Goal: Task Accomplishment & Management: Complete application form

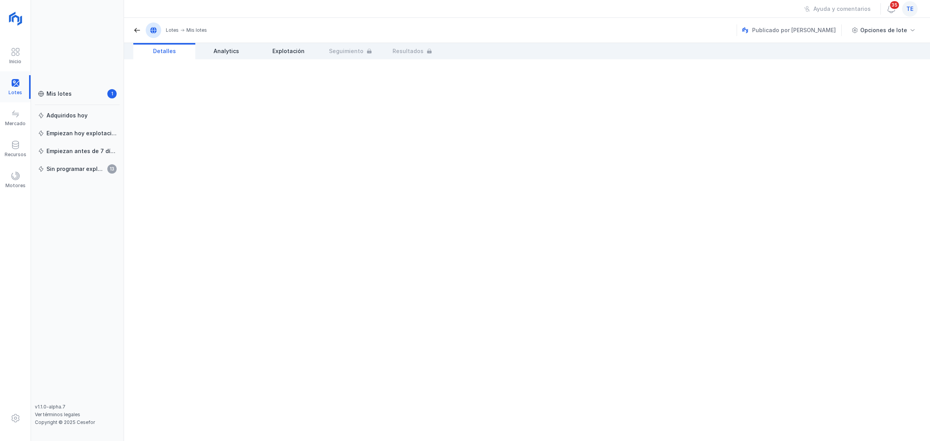
click at [14, 83] on div at bounding box center [15, 87] width 31 height 24
click at [7, 84] on div at bounding box center [15, 87] width 31 height 24
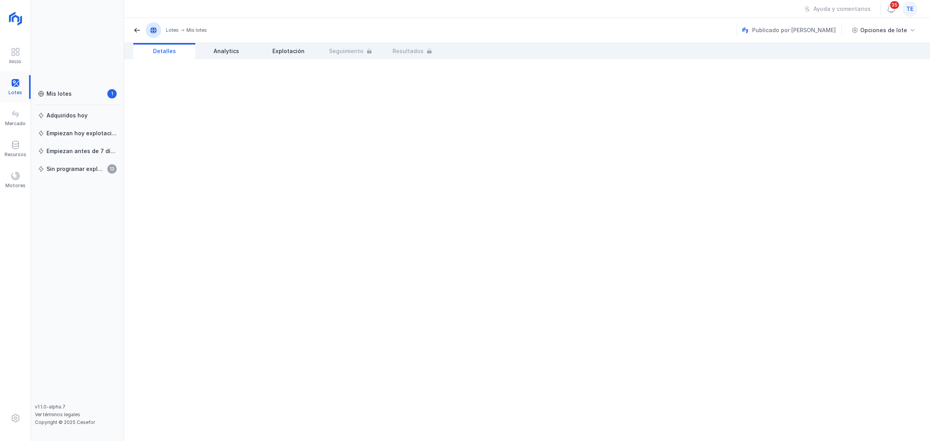
click at [12, 84] on div at bounding box center [15, 87] width 31 height 24
drag, startPoint x: 12, startPoint y: 84, endPoint x: 16, endPoint y: 81, distance: 5.3
click at [16, 81] on div at bounding box center [15, 87] width 31 height 24
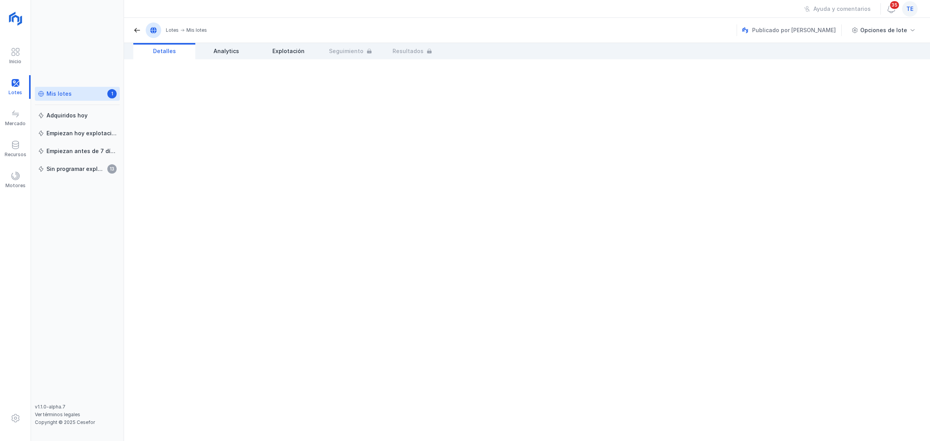
click at [66, 93] on div "Mis lotes" at bounding box center [59, 94] width 25 height 8
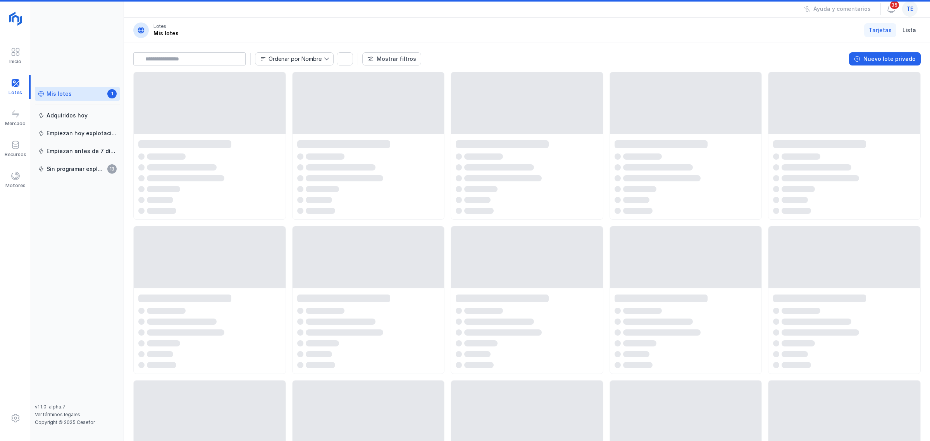
click at [744, 10] on div "te" at bounding box center [910, 9] width 16 height 16
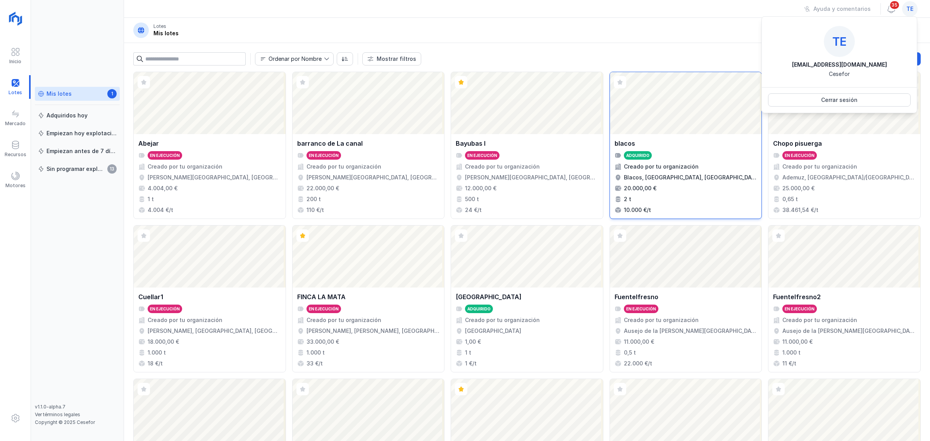
click at [683, 82] on div "Abrir lote" at bounding box center [686, 103] width 152 height 62
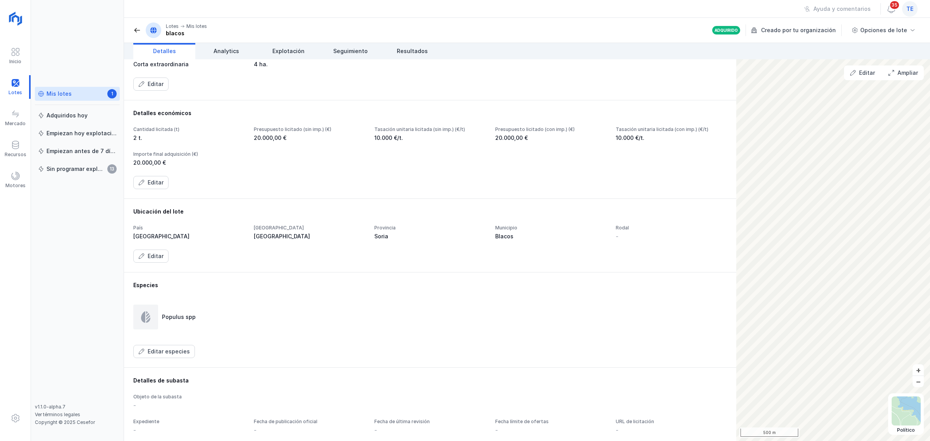
scroll to position [181, 0]
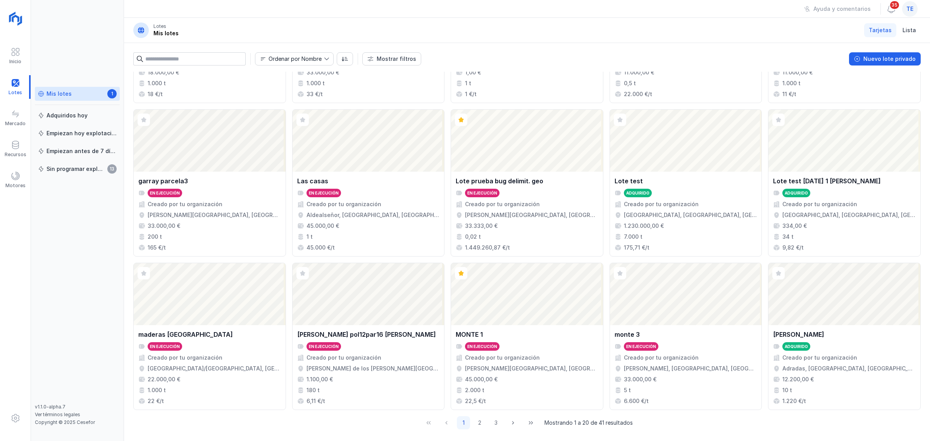
scroll to position [274, 0]
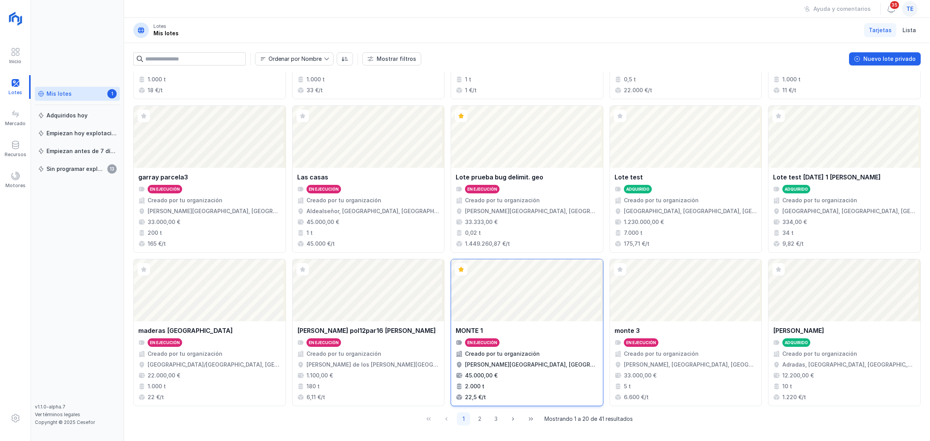
click at [565, 289] on div "Abrir lote" at bounding box center [527, 290] width 152 height 62
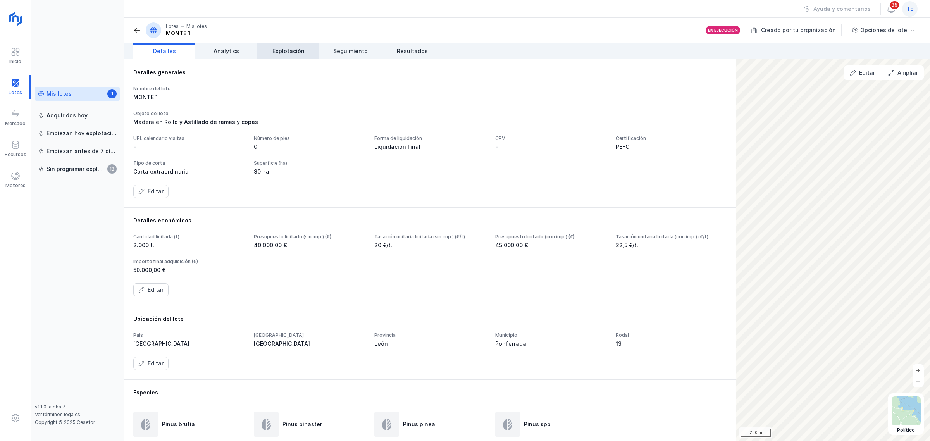
click at [298, 56] on link "Explotación" at bounding box center [288, 51] width 62 height 16
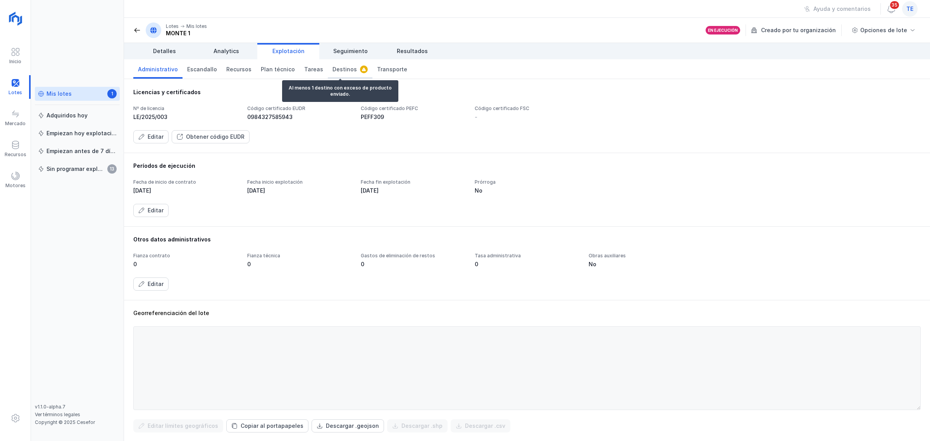
click at [341, 66] on span "Destinos" at bounding box center [344, 69] width 24 height 8
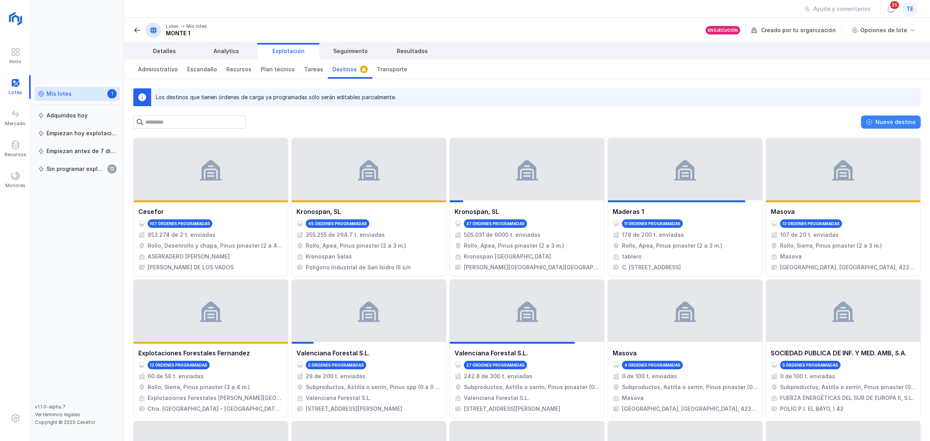
click at [744, 123] on div "Nuevo destino" at bounding box center [895, 122] width 40 height 8
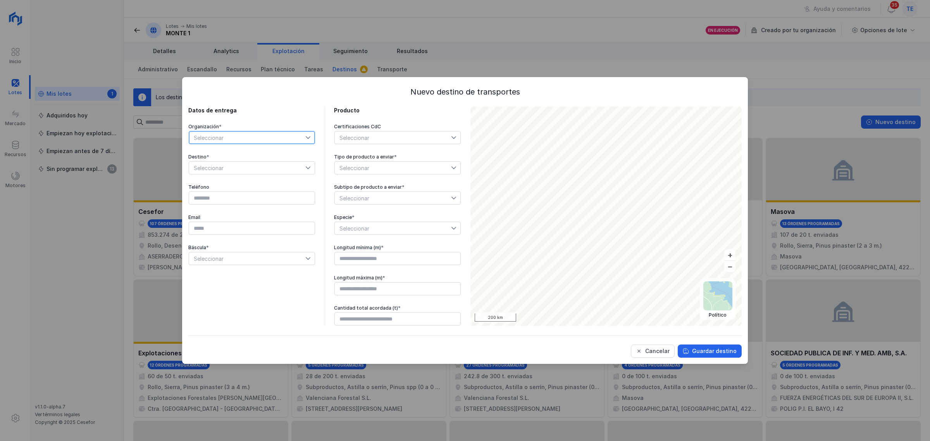
click at [267, 138] on span "Seleccionar" at bounding box center [247, 137] width 116 height 12
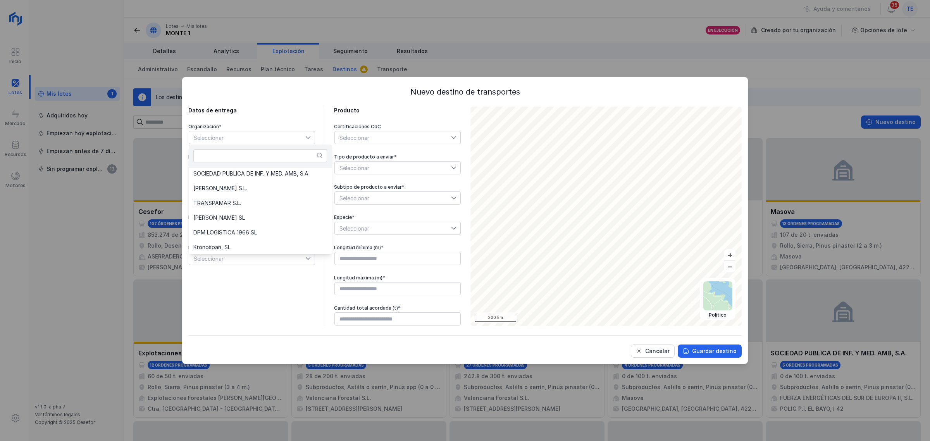
click at [20, 147] on div "Nuevo destino de transportes Datos de entrega Organización * Seleccionar Destin…" at bounding box center [465, 220] width 930 height 441
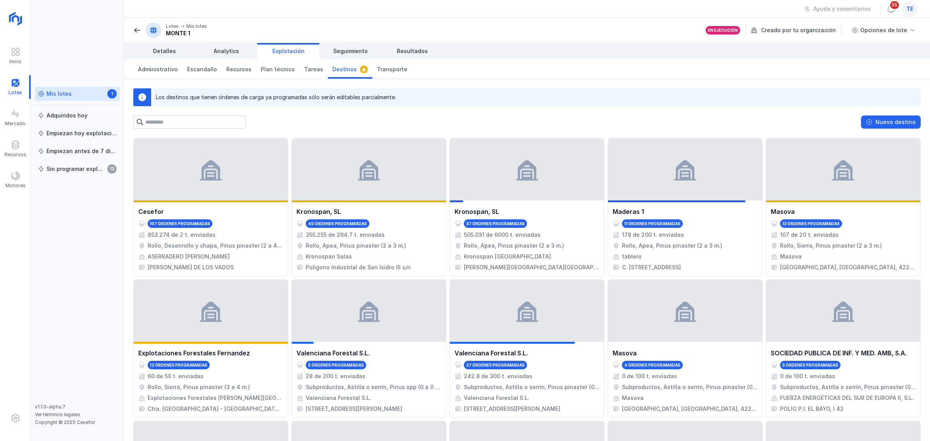
click at [20, 147] on span at bounding box center [15, 144] width 9 height 9
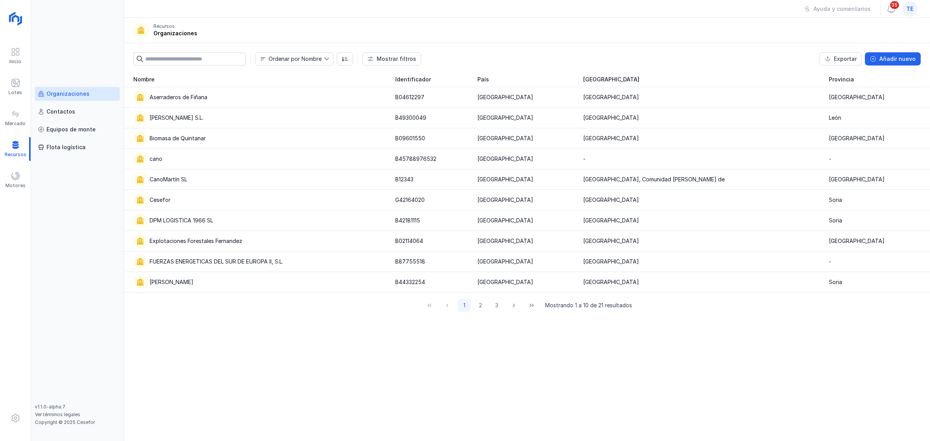
click at [69, 90] on div "Organizaciones" at bounding box center [68, 94] width 43 height 8
click at [744, 57] on div "Añadir nuevo" at bounding box center [897, 59] width 36 height 8
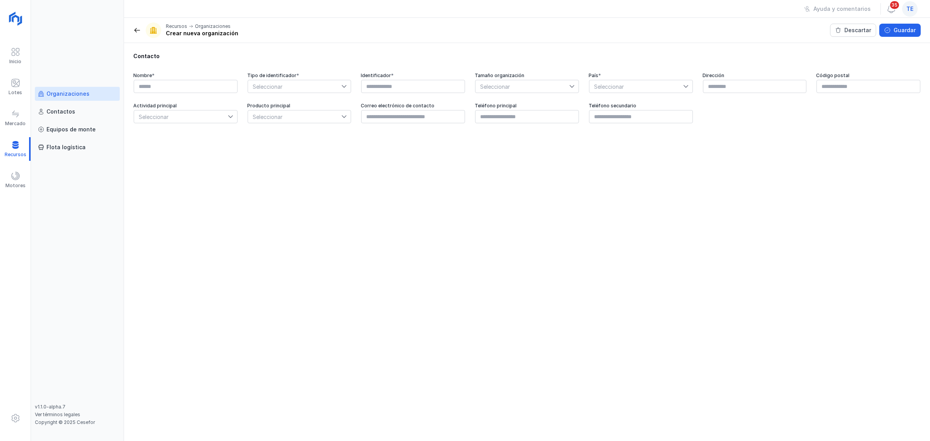
drag, startPoint x: 206, startPoint y: 78, endPoint x: 207, endPoint y: 88, distance: 10.2
click at [207, 88] on div "Nombre *" at bounding box center [185, 82] width 105 height 21
click at [207, 88] on input "text" at bounding box center [186, 86] width 104 height 13
type input "**********"
click at [269, 81] on span "Seleccionar" at bounding box center [295, 86] width 94 height 12
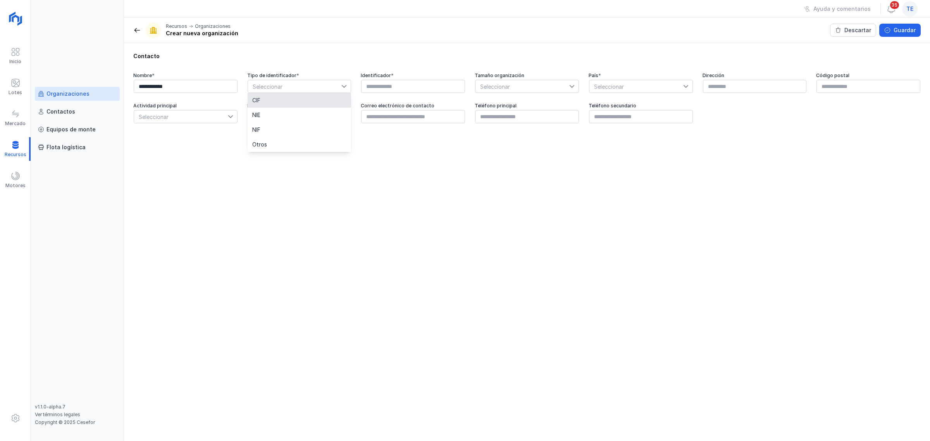
click at [289, 101] on li "CIF" at bounding box center [299, 100] width 103 height 15
click at [380, 87] on input "text" at bounding box center [413, 86] width 104 height 13
type input "********"
click at [491, 85] on span "Seleccionar" at bounding box center [522, 86] width 94 height 12
click at [519, 150] on li "Microempresa" at bounding box center [526, 152] width 103 height 15
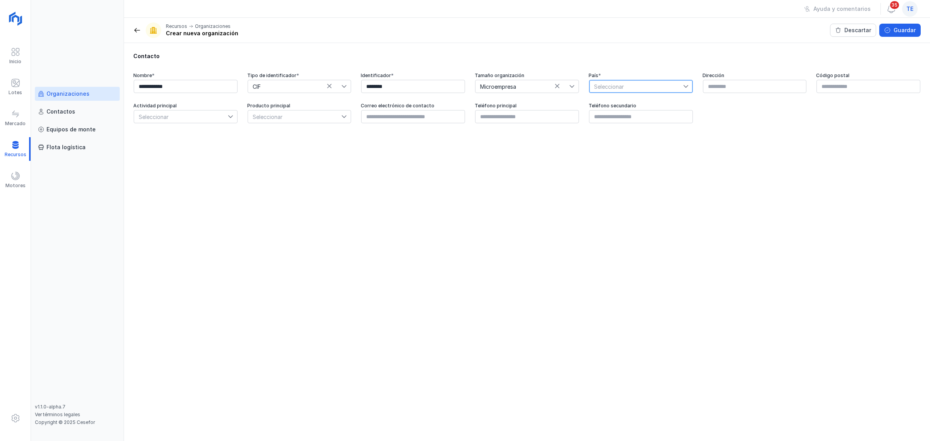
click at [631, 89] on span "Seleccionar" at bounding box center [636, 86] width 94 height 12
click at [630, 125] on li "[GEOGRAPHIC_DATA]" at bounding box center [640, 123] width 103 height 15
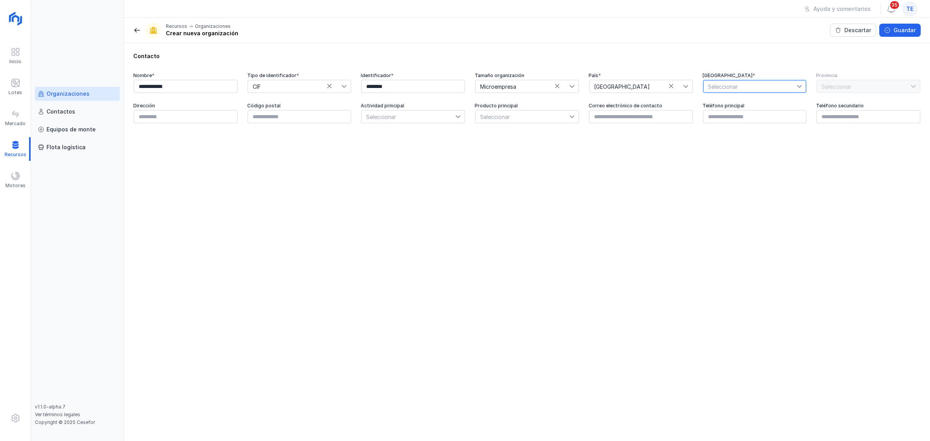
click at [727, 87] on span "Seleccionar" at bounding box center [750, 86] width 94 height 12
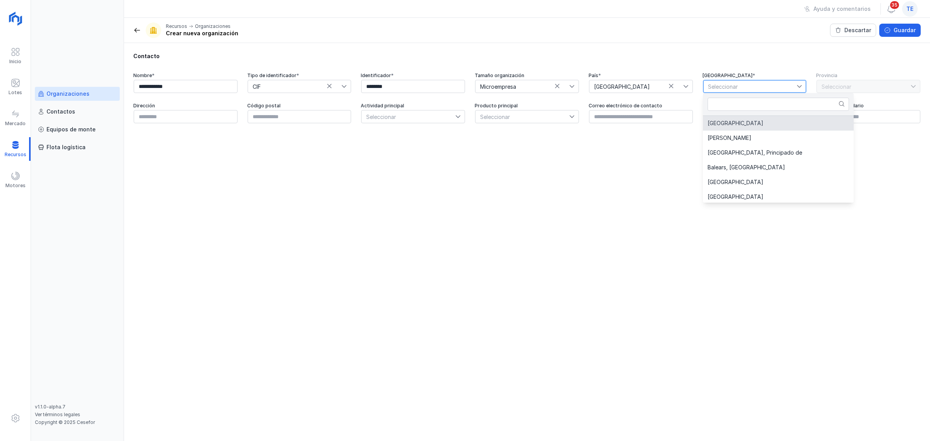
click at [733, 88] on span "Seleccionar" at bounding box center [750, 86] width 94 height 12
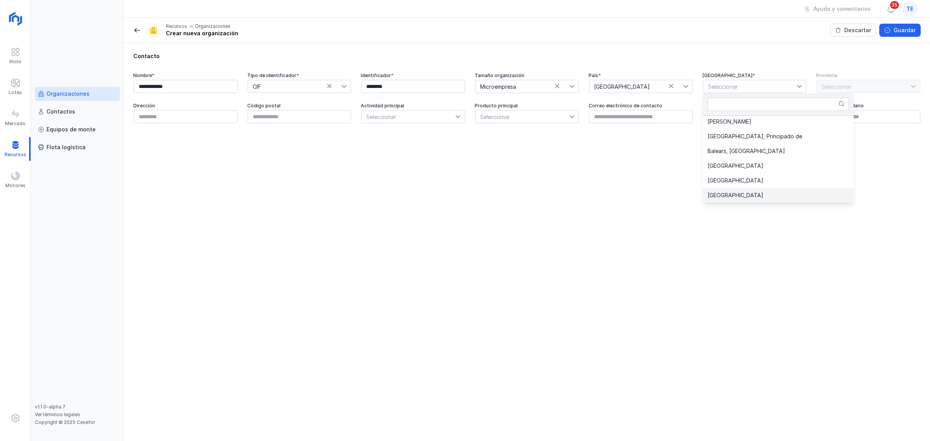
click at [742, 196] on span "[GEOGRAPHIC_DATA]" at bounding box center [736, 195] width 56 height 5
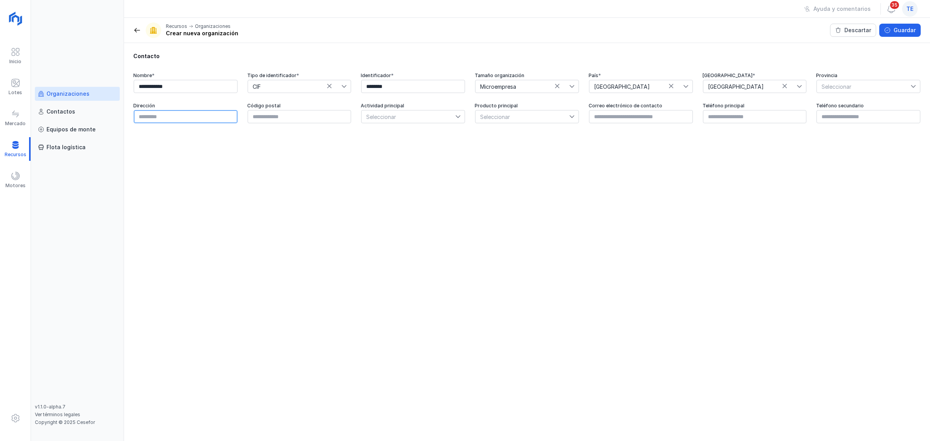
click at [207, 112] on input "text" at bounding box center [186, 116] width 104 height 13
click at [316, 121] on input "text" at bounding box center [300, 116] width 104 height 13
click at [386, 117] on span "Seleccionar" at bounding box center [409, 116] width 94 height 12
click at [413, 205] on li "Bioenergía forestal" at bounding box center [420, 212] width 116 height 15
click at [744, 30] on div "Descartar" at bounding box center [857, 30] width 27 height 8
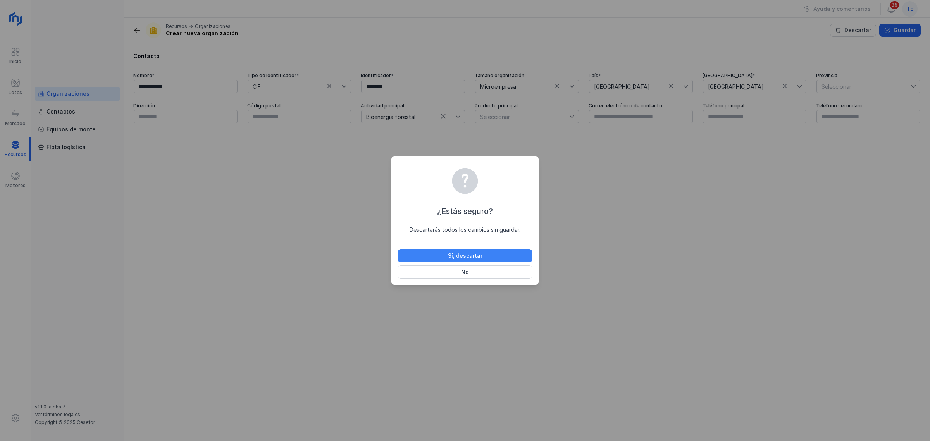
click at [480, 257] on div "Sí, descartar" at bounding box center [465, 256] width 34 height 8
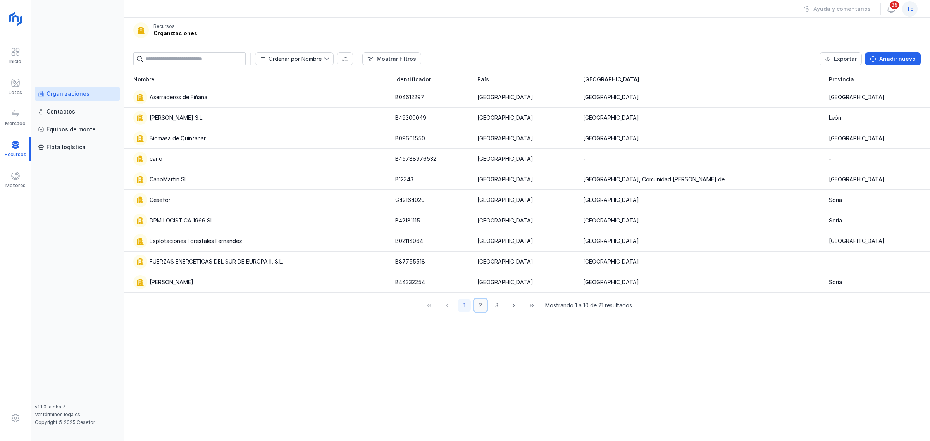
click at [481, 303] on button "2" at bounding box center [480, 305] width 13 height 13
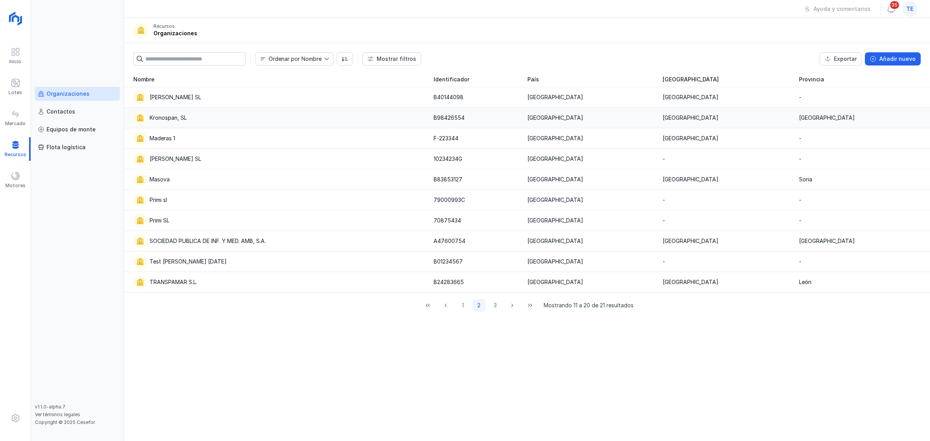
click at [193, 121] on div "Kronospan, SL" at bounding box center [278, 118] width 291 height 14
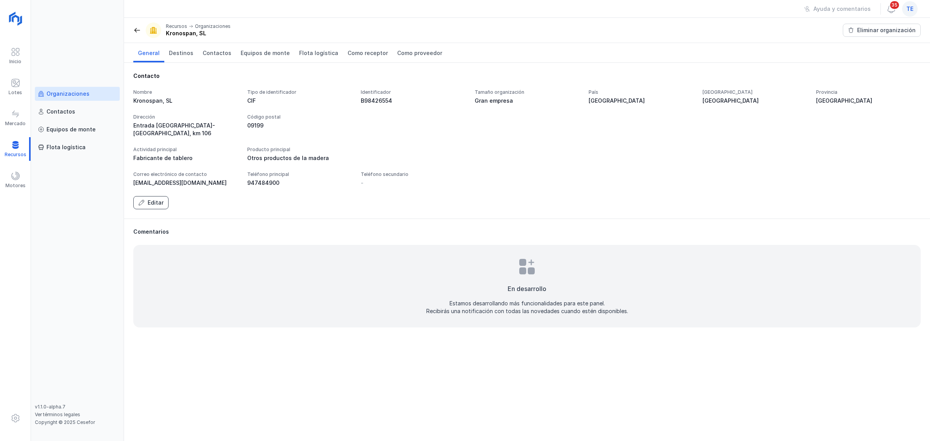
click at [157, 200] on button "Editar" at bounding box center [150, 202] width 35 height 13
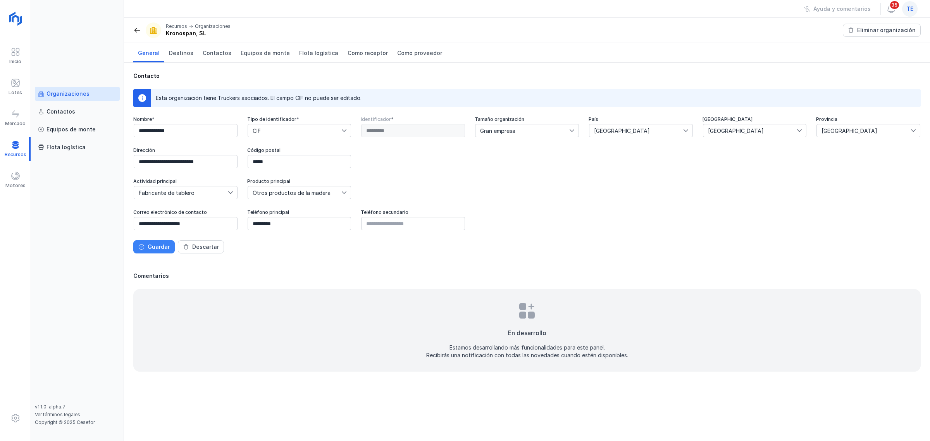
click at [150, 253] on button "Guardar" at bounding box center [153, 246] width 41 height 13
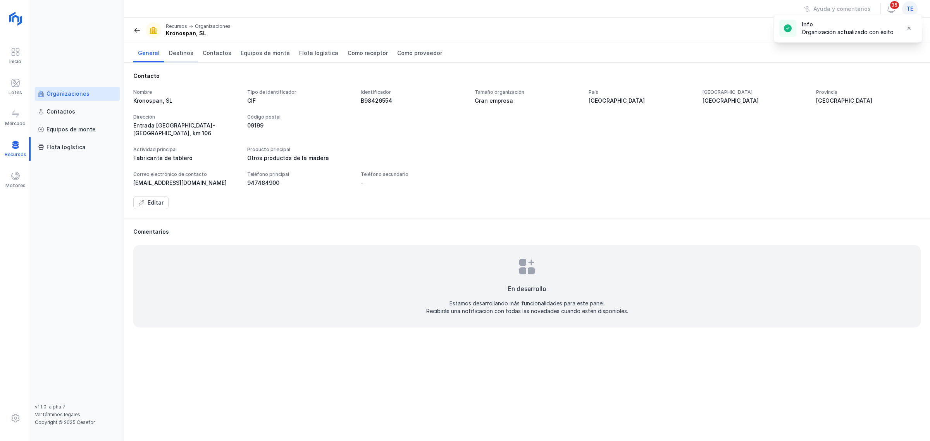
click at [171, 52] on span "Destinos" at bounding box center [181, 53] width 24 height 8
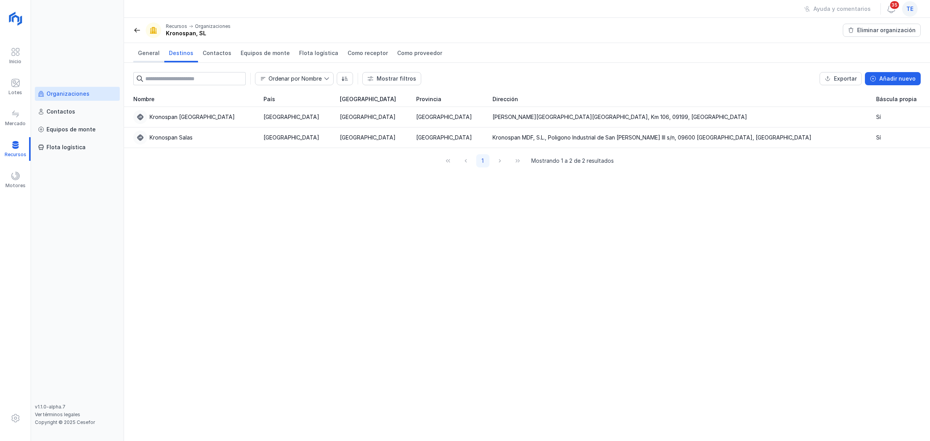
click at [150, 55] on span "General" at bounding box center [149, 53] width 22 height 8
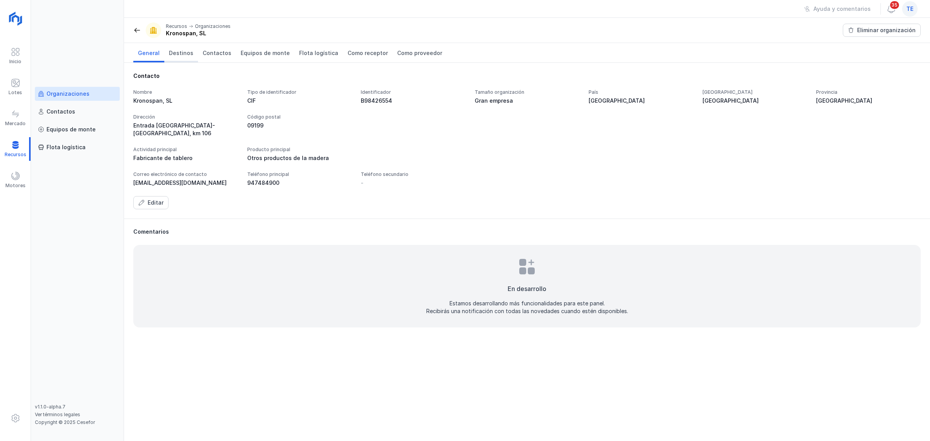
click at [177, 58] on link "Destinos" at bounding box center [181, 52] width 34 height 19
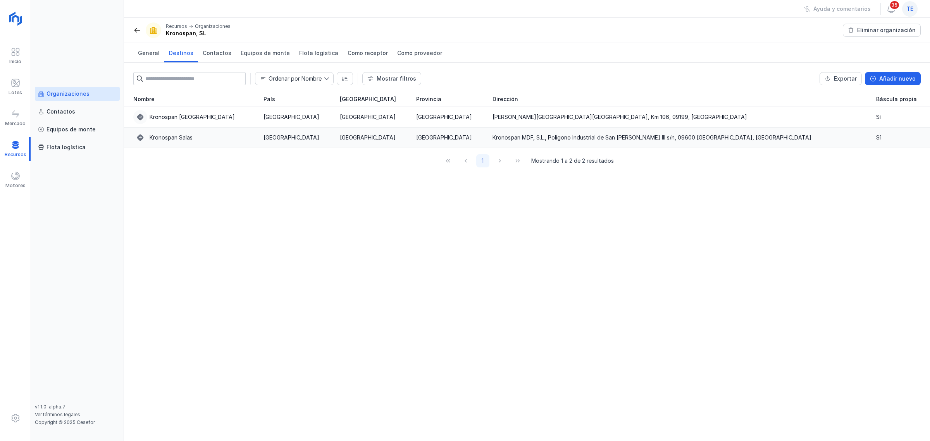
click at [217, 140] on div "Kronospan Salas" at bounding box center [193, 138] width 121 height 14
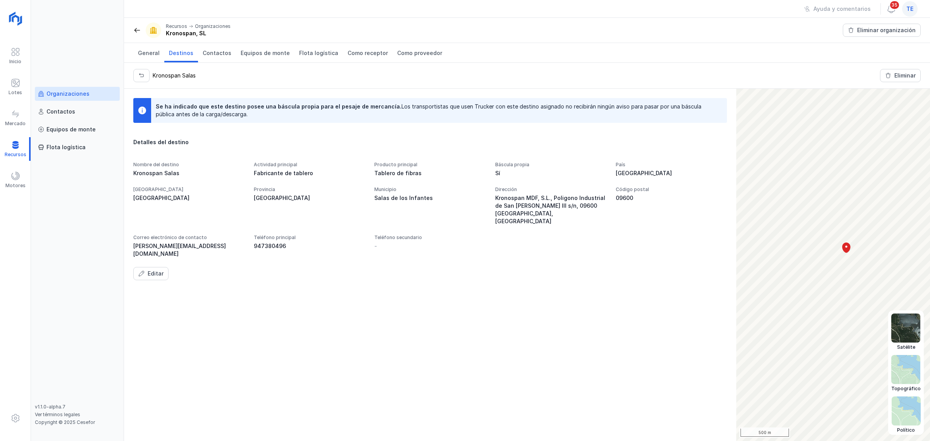
click at [744, 336] on img at bounding box center [905, 327] width 29 height 29
click at [162, 270] on div "Editar" at bounding box center [156, 274] width 16 height 8
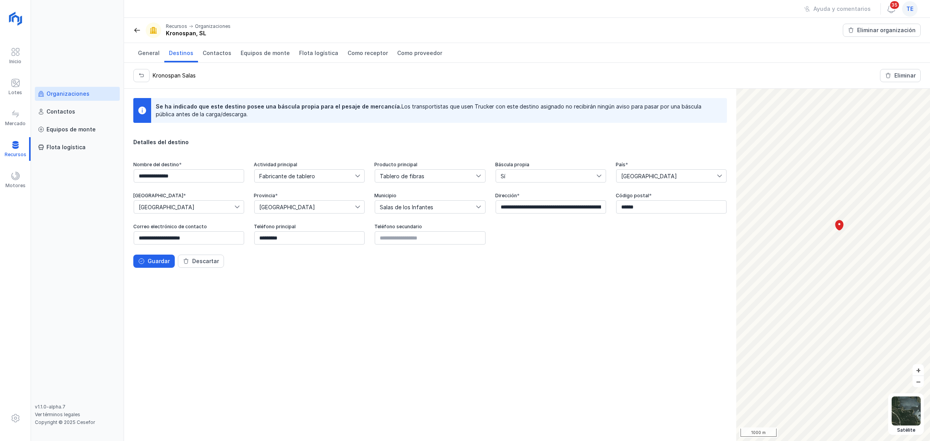
click at [165, 145] on div "Detalles del destino" at bounding box center [430, 142] width 594 height 8
click at [168, 263] on div "Guardar" at bounding box center [159, 261] width 22 height 8
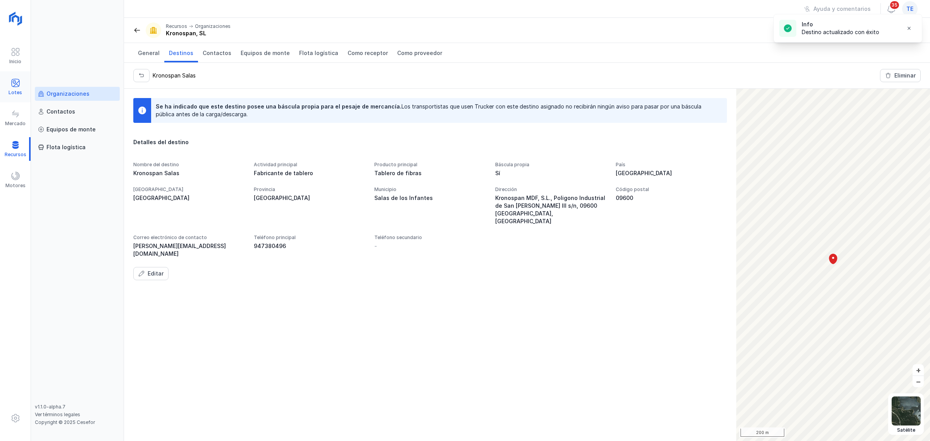
click at [16, 90] on div "Lotes" at bounding box center [16, 93] width 14 height 6
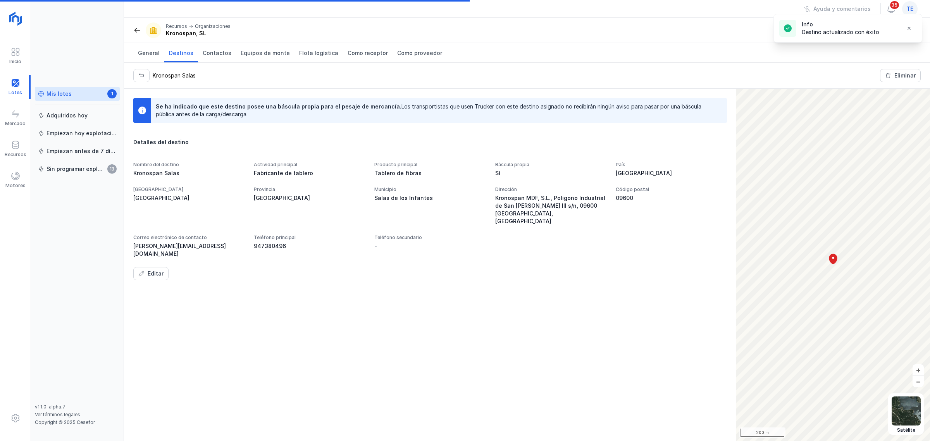
click at [61, 96] on div "Mis lotes" at bounding box center [59, 94] width 25 height 8
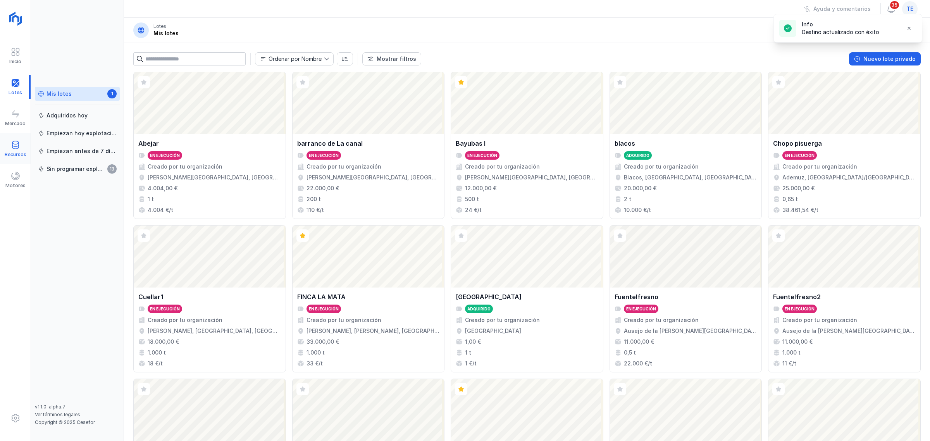
click at [21, 146] on div "Recursos" at bounding box center [15, 149] width 31 height 24
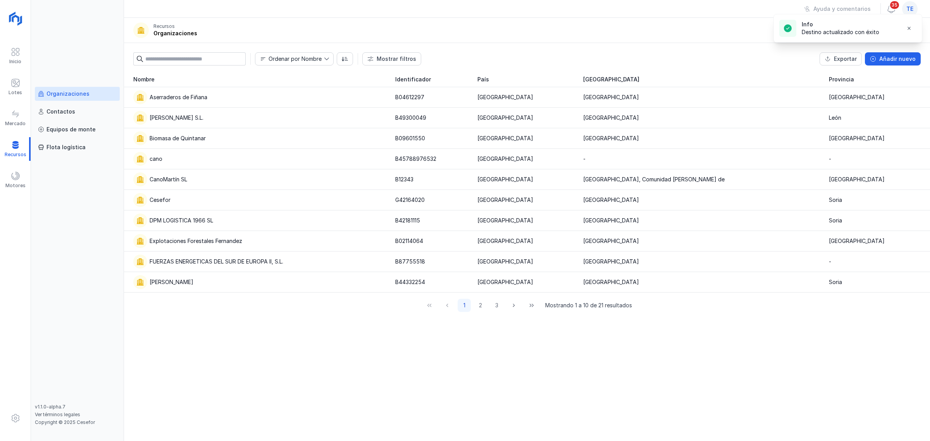
click at [60, 88] on link "Organizaciones" at bounding box center [77, 94] width 85 height 14
click at [249, 196] on div "Cesefor" at bounding box center [259, 200] width 253 height 14
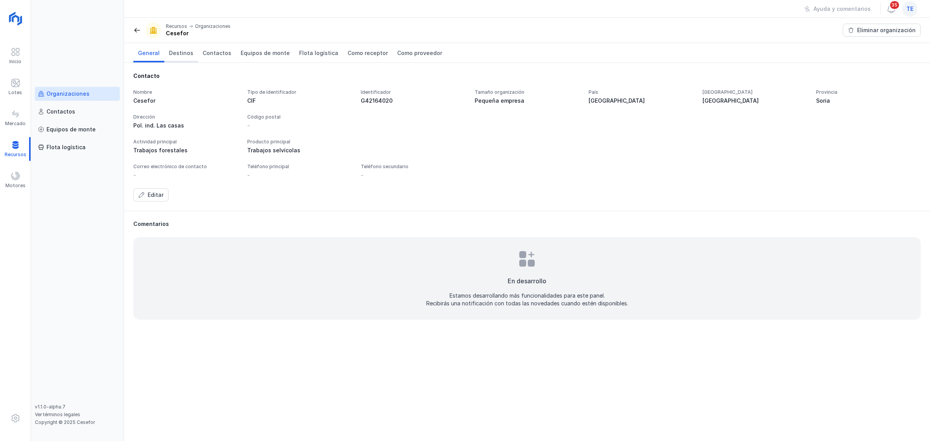
click at [169, 55] on span "Destinos" at bounding box center [181, 53] width 24 height 8
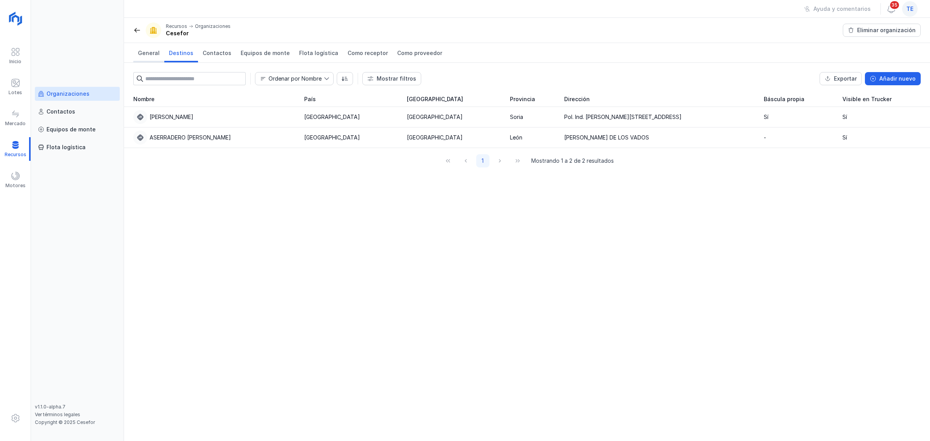
click at [152, 57] on span "General" at bounding box center [149, 53] width 22 height 8
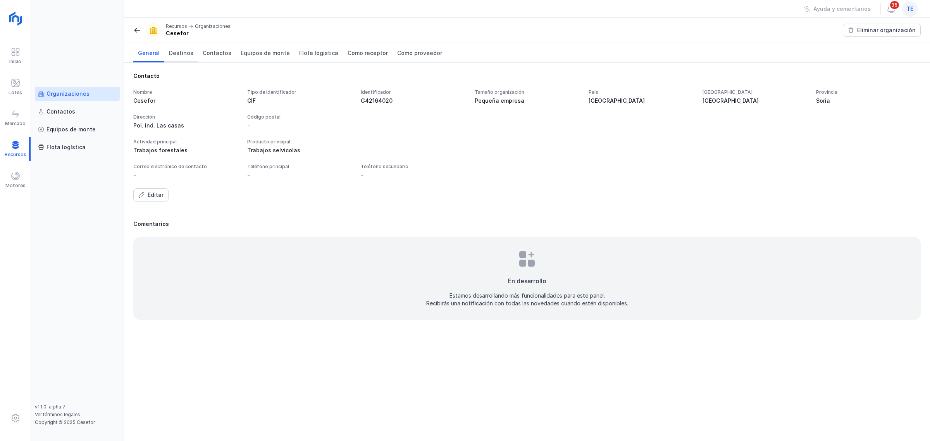
click at [181, 53] on span "Destinos" at bounding box center [181, 53] width 24 height 8
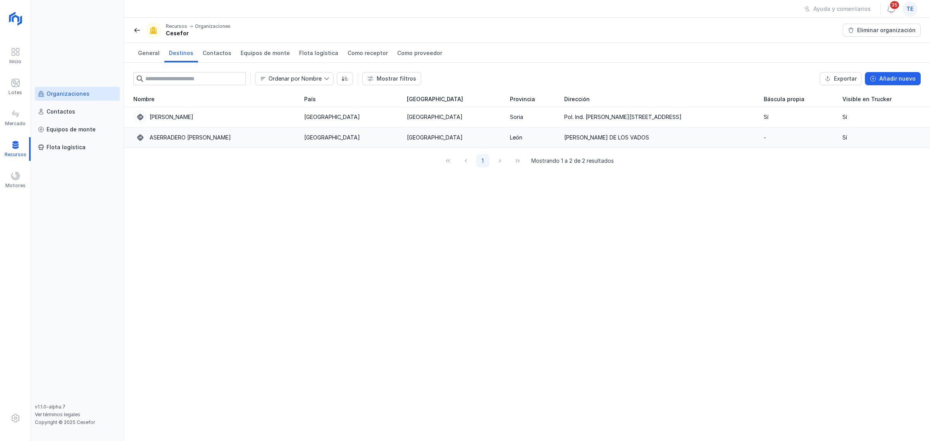
click at [336, 143] on td "[GEOGRAPHIC_DATA]" at bounding box center [351, 137] width 103 height 21
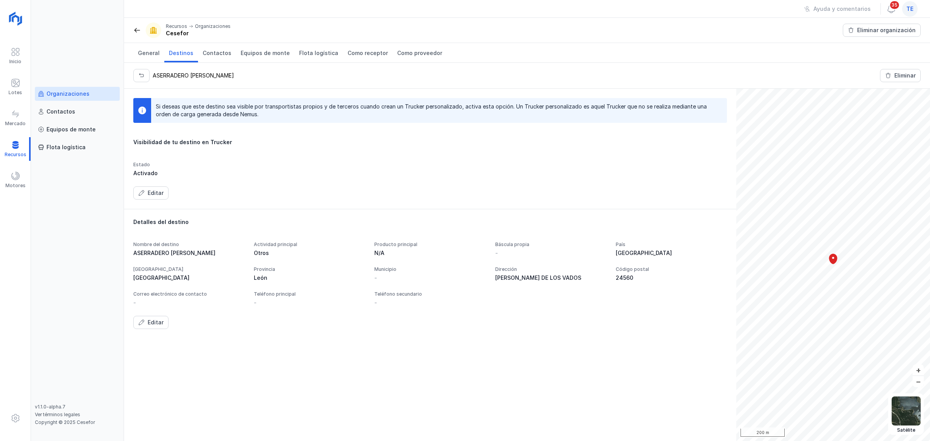
click at [142, 32] on div "Recursos Organizaciones Cesefor" at bounding box center [181, 30] width 97 height 16
click at [134, 28] on span at bounding box center [137, 30] width 8 height 8
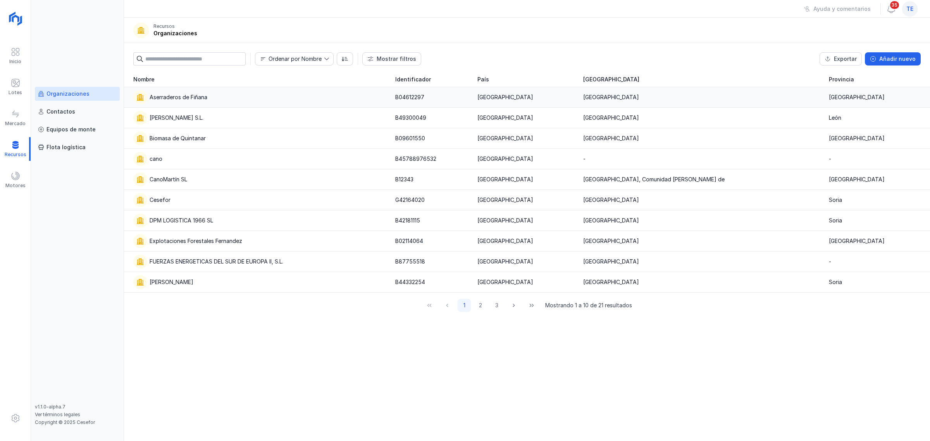
click at [167, 95] on div "Aserraderos de Fiñana" at bounding box center [179, 97] width 58 height 8
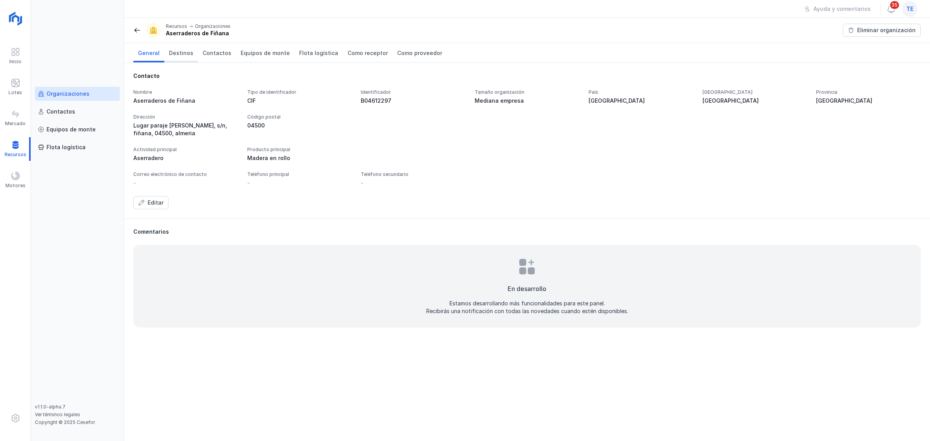
click at [172, 52] on span "Destinos" at bounding box center [181, 53] width 24 height 8
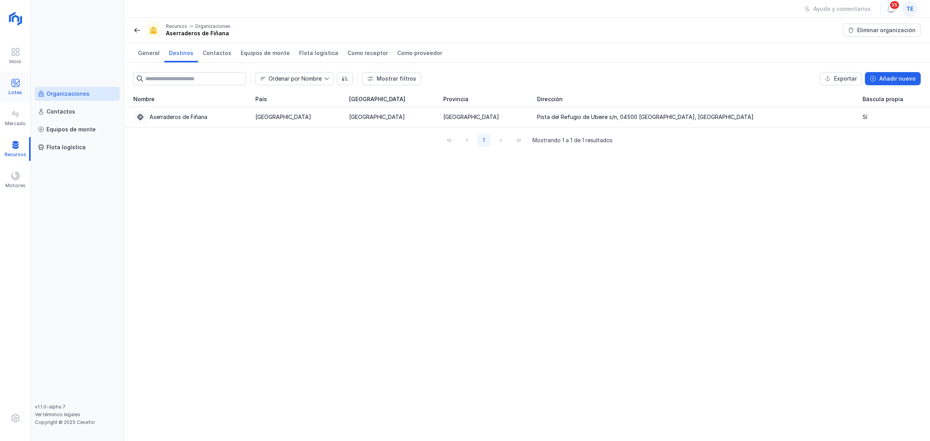
click at [14, 90] on div "Lotes" at bounding box center [16, 93] width 14 height 6
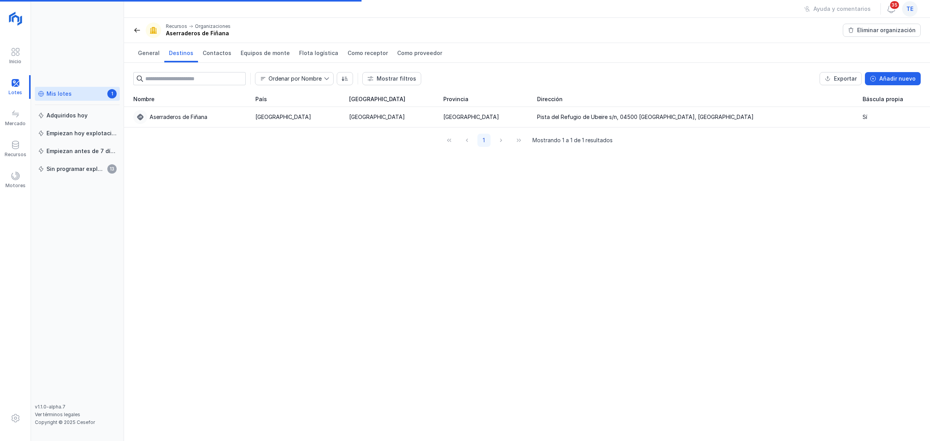
click at [47, 94] on div "Mis lotes" at bounding box center [59, 94] width 25 height 8
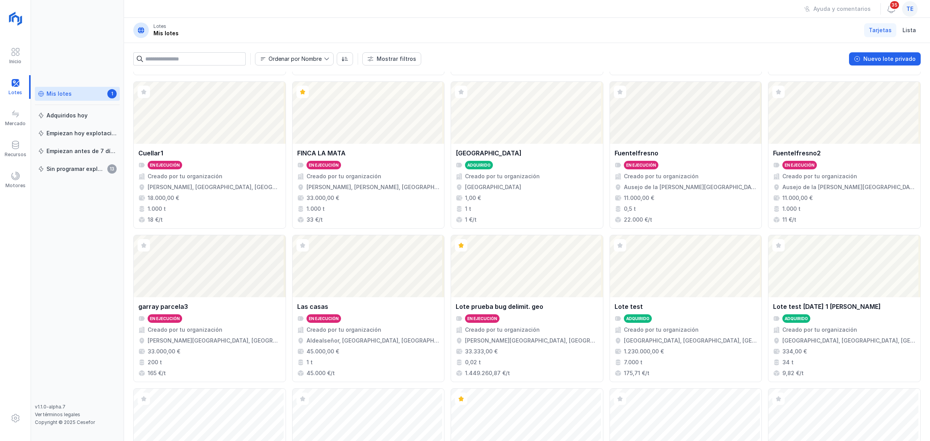
scroll to position [274, 0]
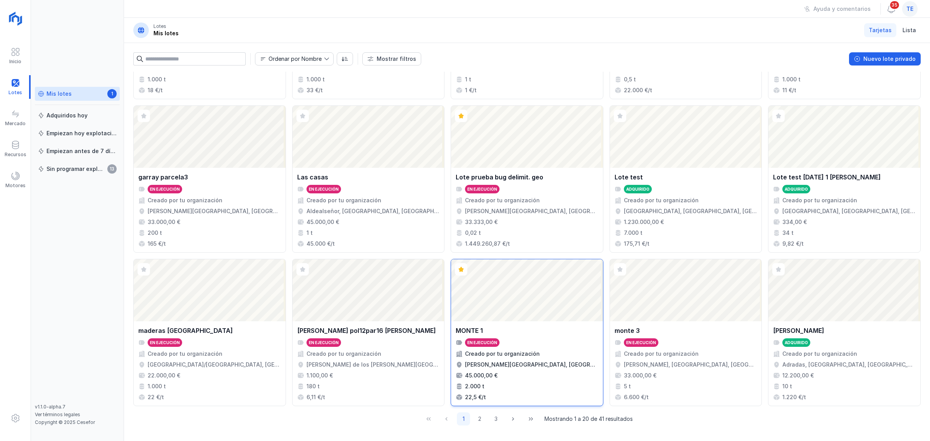
click at [538, 278] on div "Abrir lote" at bounding box center [527, 290] width 152 height 62
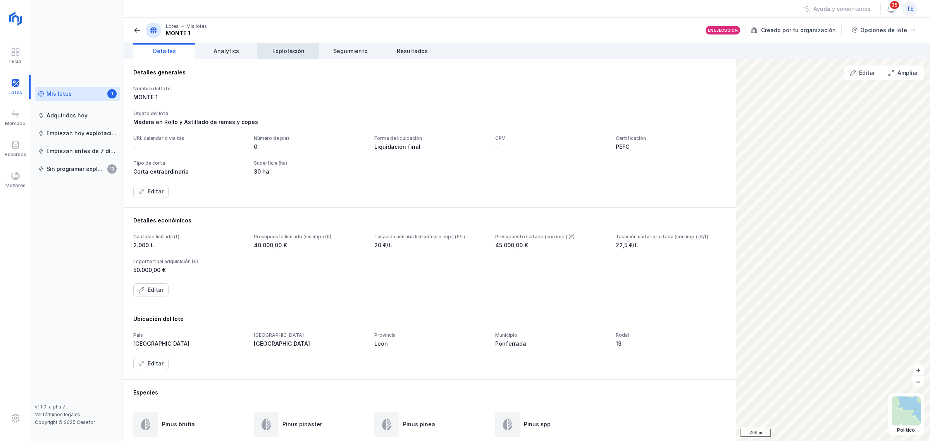
click at [286, 59] on link "Explotación" at bounding box center [288, 51] width 62 height 16
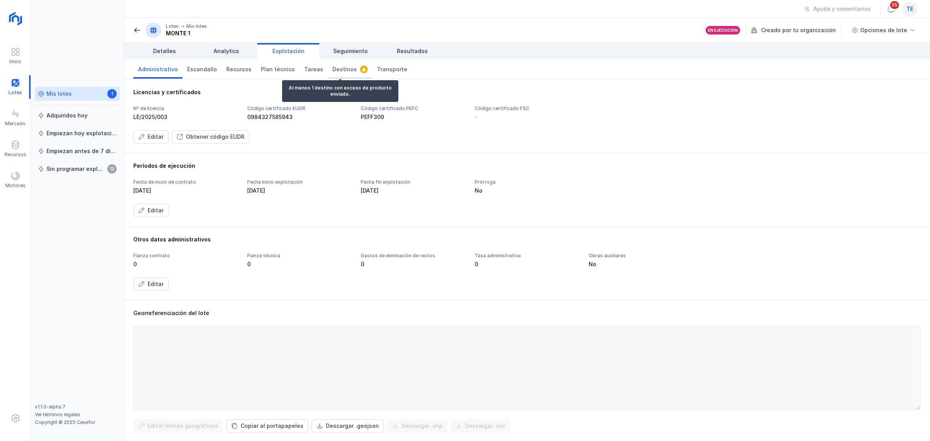
click at [336, 75] on link "Destinos" at bounding box center [350, 68] width 45 height 19
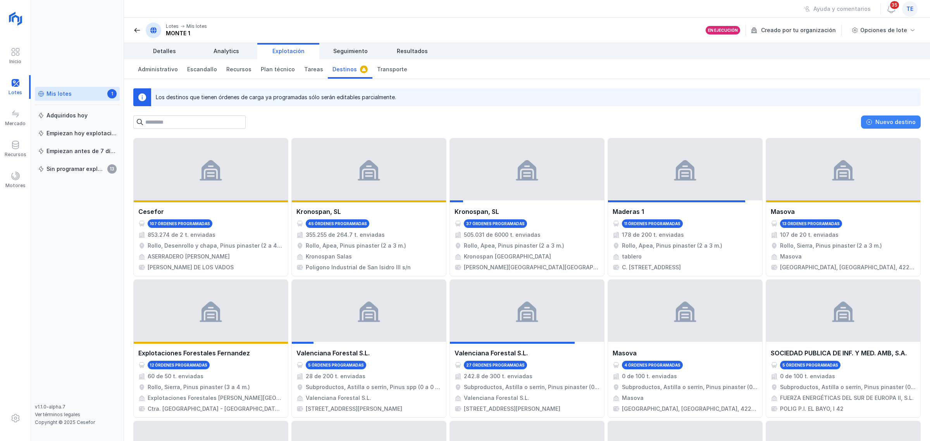
click at [744, 119] on div "Nuevo destino" at bounding box center [895, 122] width 40 height 8
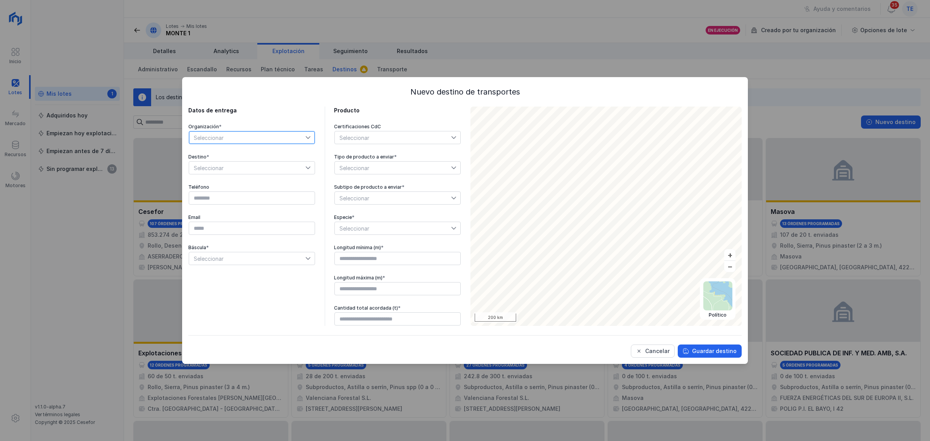
click at [220, 138] on span "Seleccionar" at bounding box center [247, 137] width 116 height 12
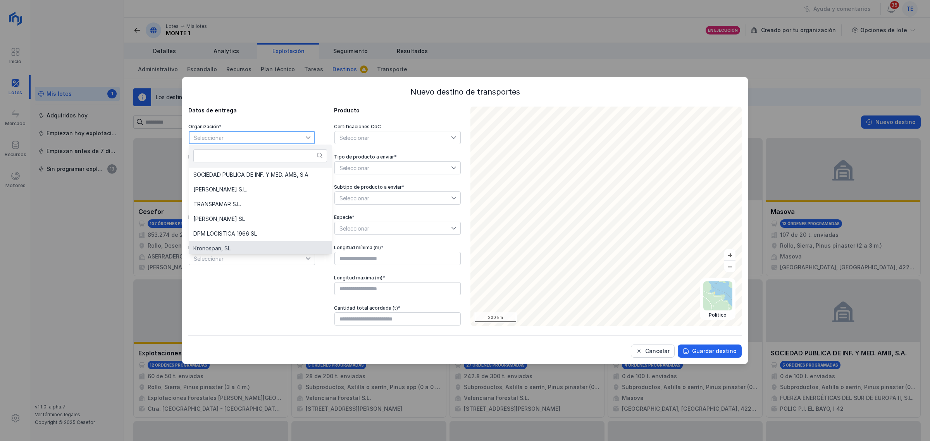
scroll to position [60, 0]
click at [233, 245] on li "Kronospan, SL" at bounding box center [260, 246] width 143 height 15
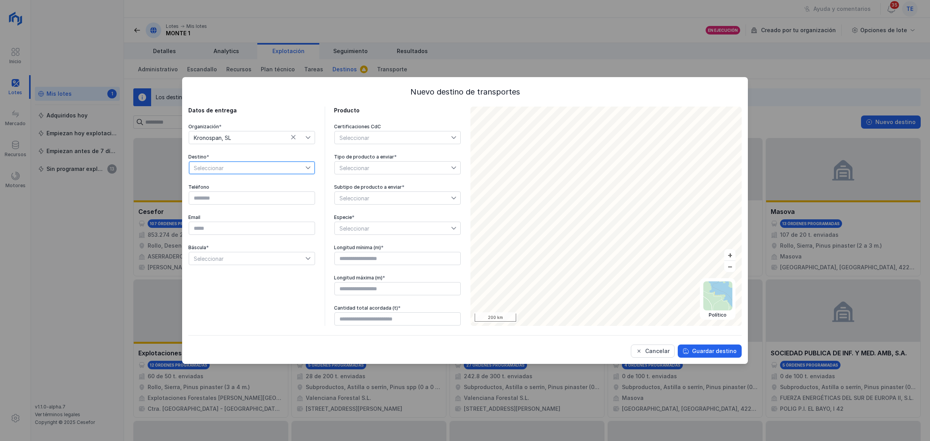
click at [229, 169] on span "Seleccionar" at bounding box center [247, 168] width 116 height 12
click at [380, 167] on span "Seleccionar" at bounding box center [393, 168] width 116 height 12
click at [658, 336] on button "Cancelar" at bounding box center [653, 350] width 44 height 13
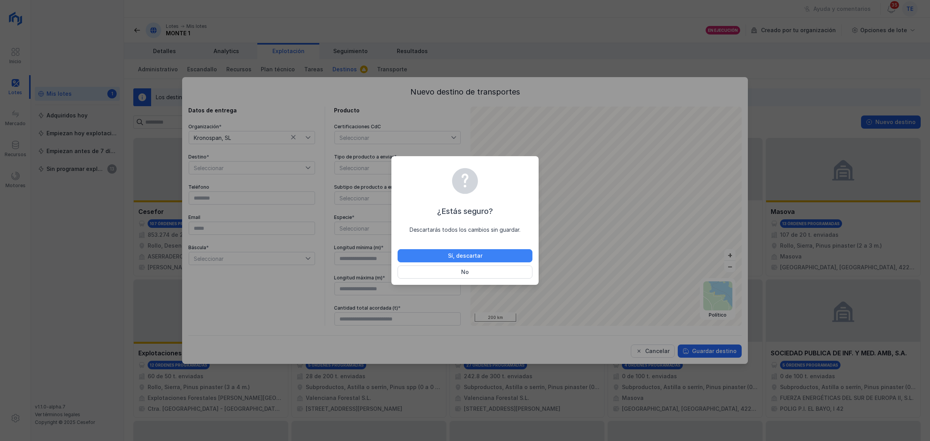
click at [475, 255] on div "Sí, descartar" at bounding box center [465, 256] width 34 height 8
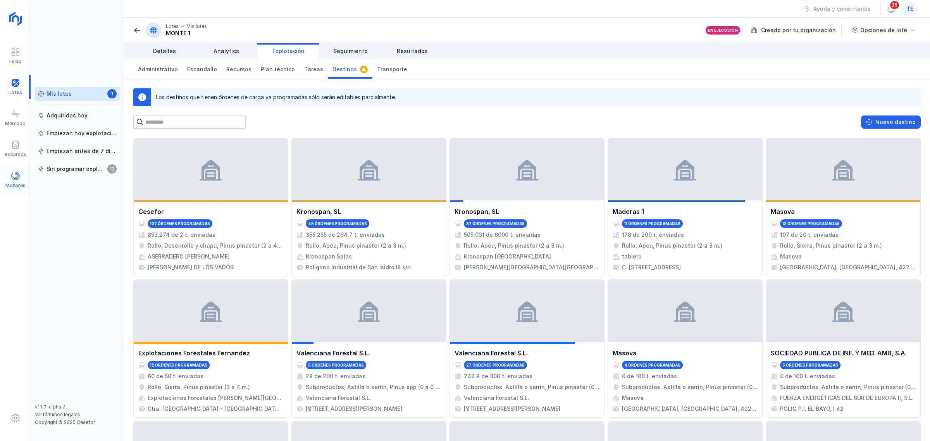
click at [17, 183] on div "Motores" at bounding box center [15, 186] width 20 height 6
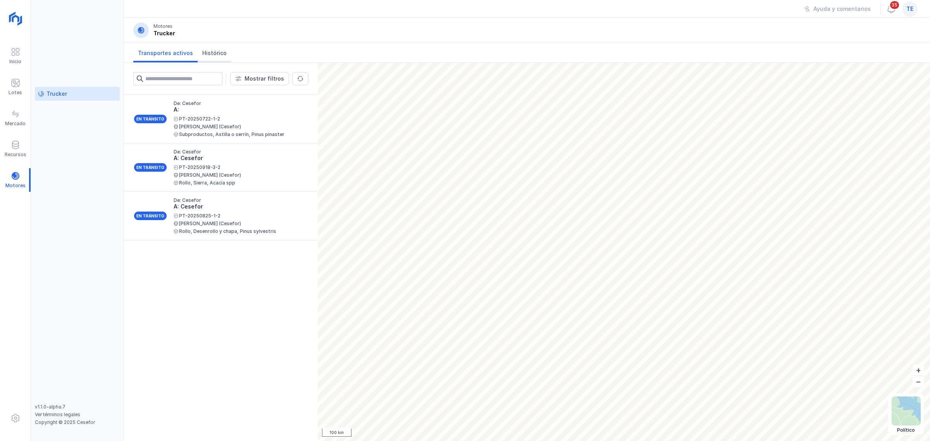
click at [210, 57] on link "Histórico" at bounding box center [215, 52] width 34 height 19
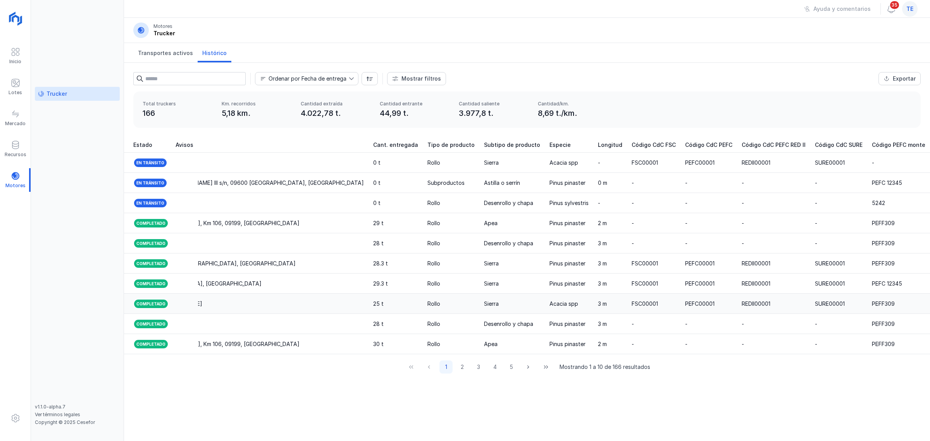
scroll to position [0, 532]
